Goal: Find specific page/section: Find specific page/section

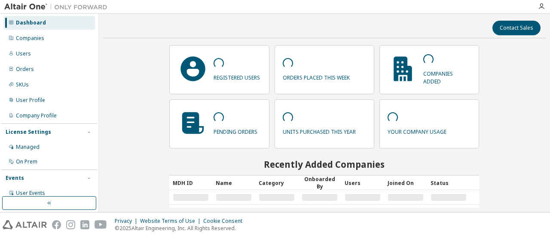
click at [36, 40] on div "Companies" at bounding box center [30, 38] width 28 height 7
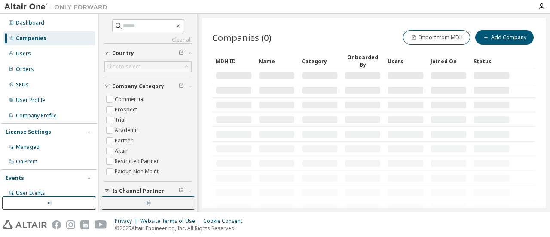
click at [132, 31] on span at bounding box center [148, 25] width 72 height 13
click at [127, 24] on input "text" at bounding box center [149, 26] width 52 height 9
type input "*******"
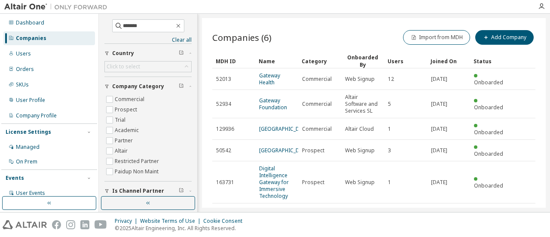
click at [267, 79] on link "Gateway Health" at bounding box center [269, 79] width 21 height 14
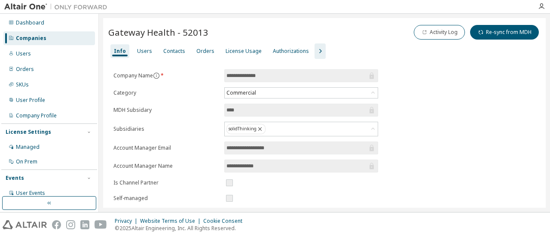
click at [142, 52] on div "Users" at bounding box center [144, 51] width 15 height 7
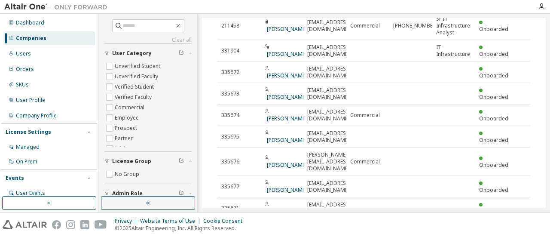
scroll to position [25, 0]
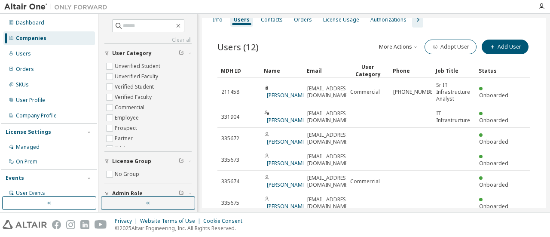
drag, startPoint x: 345, startPoint y: 72, endPoint x: 396, endPoint y: 70, distance: 50.3
drag, startPoint x: 347, startPoint y: 69, endPoint x: 374, endPoint y: 68, distance: 26.7
drag, startPoint x: 344, startPoint y: 69, endPoint x: 360, endPoint y: 69, distance: 15.9
drag, startPoint x: 346, startPoint y: 68, endPoint x: 367, endPoint y: 67, distance: 21.1
drag, startPoint x: 348, startPoint y: 74, endPoint x: 354, endPoint y: 73, distance: 5.4
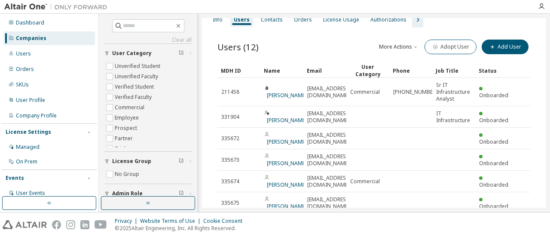
drag, startPoint x: 347, startPoint y: 71, endPoint x: 357, endPoint y: 68, distance: 10.8
drag, startPoint x: 345, startPoint y: 68, endPoint x: 363, endPoint y: 69, distance: 17.3
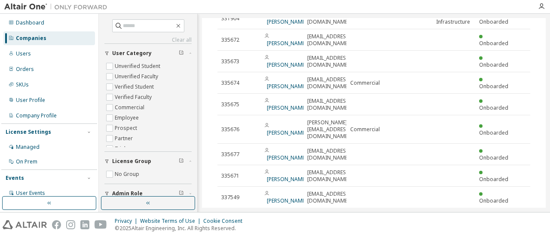
scroll to position [129, 0]
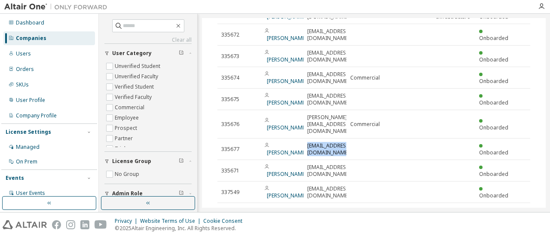
drag, startPoint x: 307, startPoint y: 141, endPoint x: 356, endPoint y: 142, distance: 49.0
click at [356, 142] on tr "335677 Jamie Duda jduda@highmarkwholecare.com Onboarded" at bounding box center [374, 149] width 313 height 22
copy tr "jduda@highmarkwholecare.com"
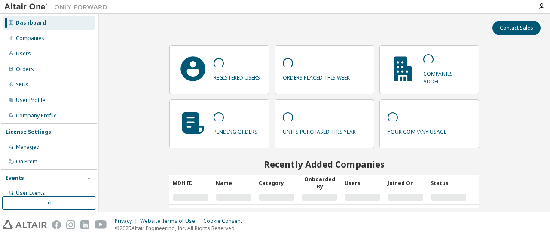
click at [60, 36] on div "Companies" at bounding box center [49, 38] width 92 height 14
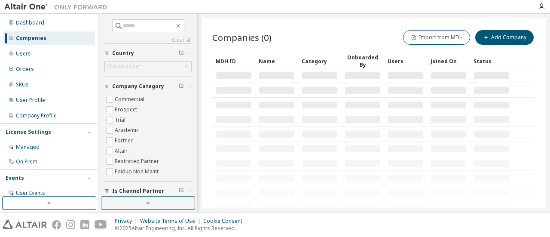
click at [53, 51] on div "Users" at bounding box center [49, 54] width 92 height 14
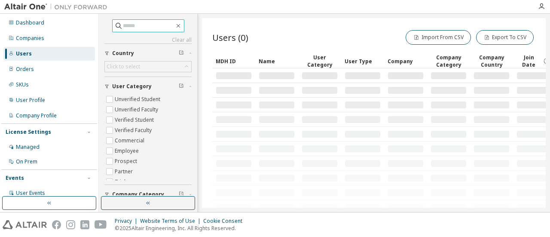
click at [138, 26] on input "text" at bounding box center [149, 26] width 52 height 9
paste input "**********"
type input "**********"
